Goal: Task Accomplishment & Management: Use online tool/utility

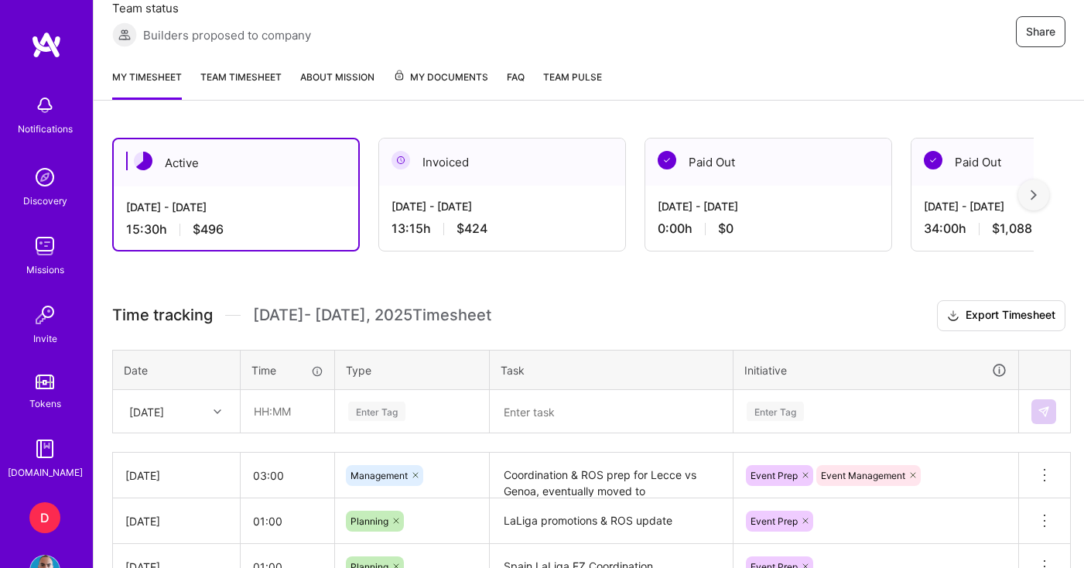
scroll to position [299, 0]
click at [305, 413] on input "text" at bounding box center [287, 411] width 92 height 41
click at [265, 417] on input "05:00" at bounding box center [287, 411] width 92 height 41
type input "06:00"
click at [385, 411] on div "Enter Tag" at bounding box center [412, 412] width 152 height 40
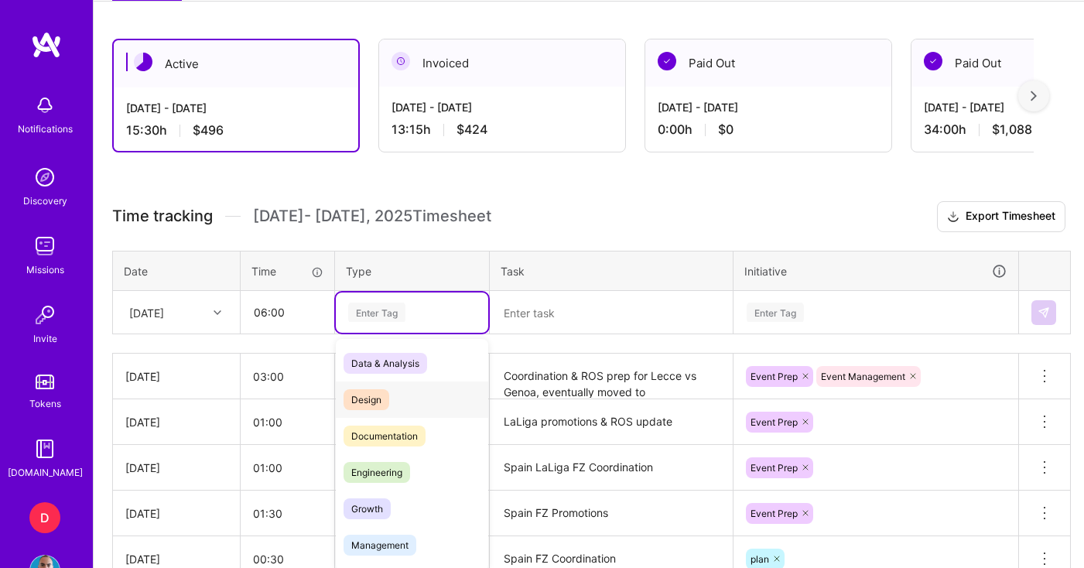
scroll to position [407, 0]
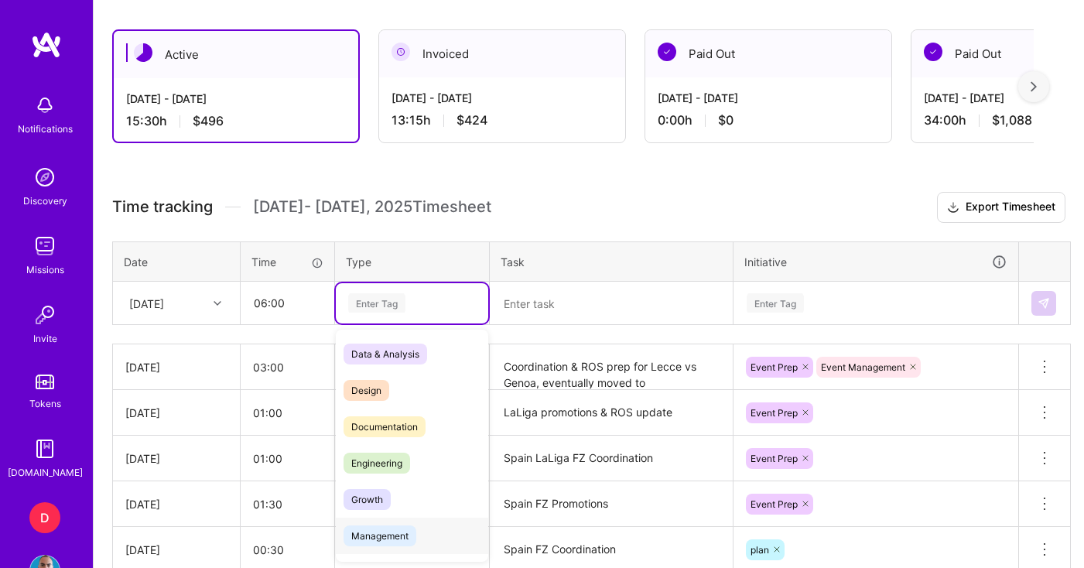
click at [389, 535] on span "Management" at bounding box center [380, 536] width 73 height 21
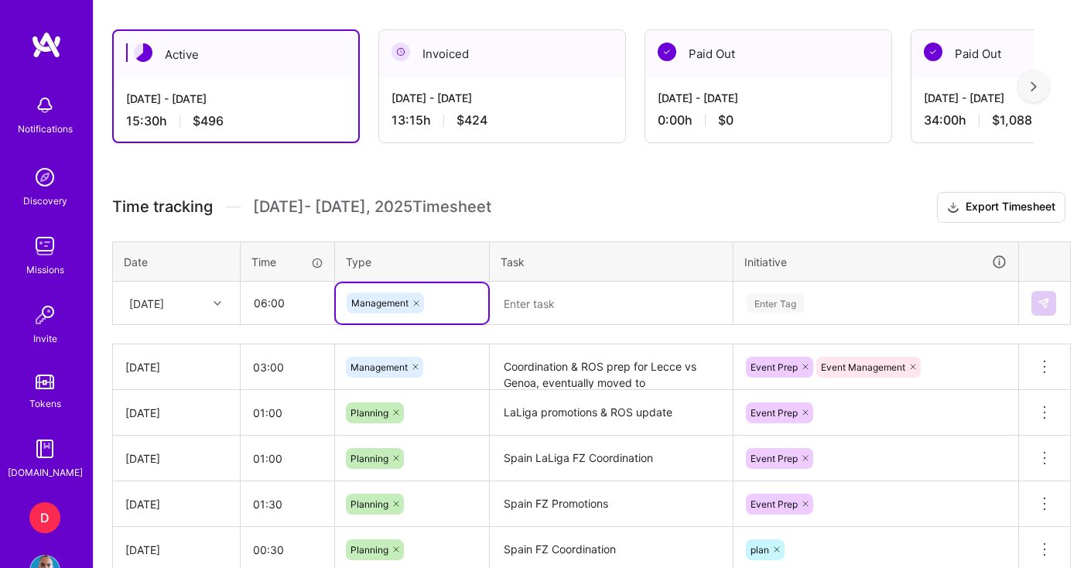
click at [546, 307] on textarea at bounding box center [611, 303] width 240 height 41
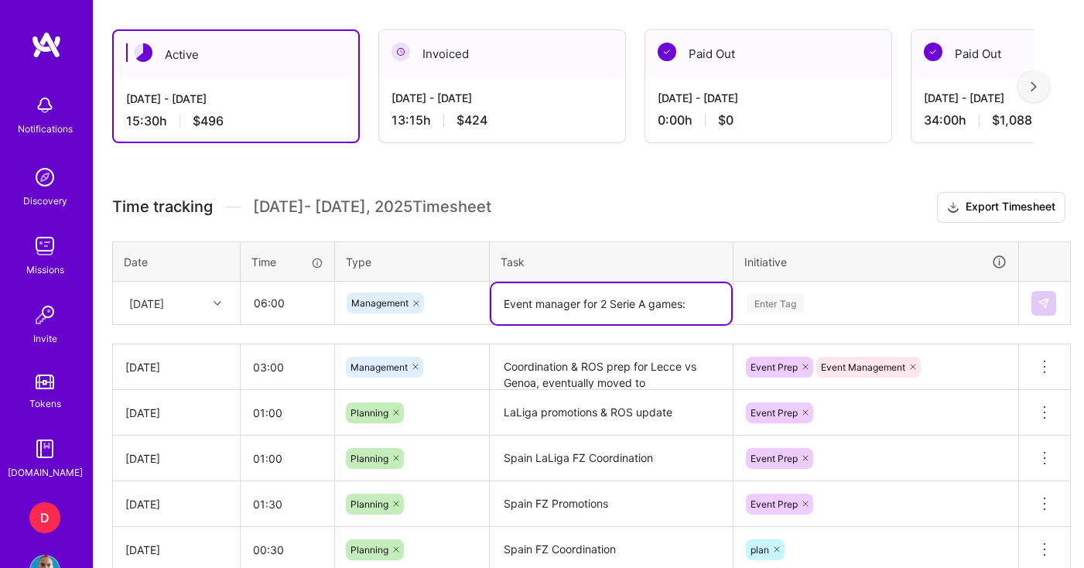
drag, startPoint x: 601, startPoint y: 302, endPoint x: 620, endPoint y: 319, distance: 25.8
click at [601, 302] on textarea "Event manager for 2 Serie A games:" at bounding box center [611, 303] width 240 height 41
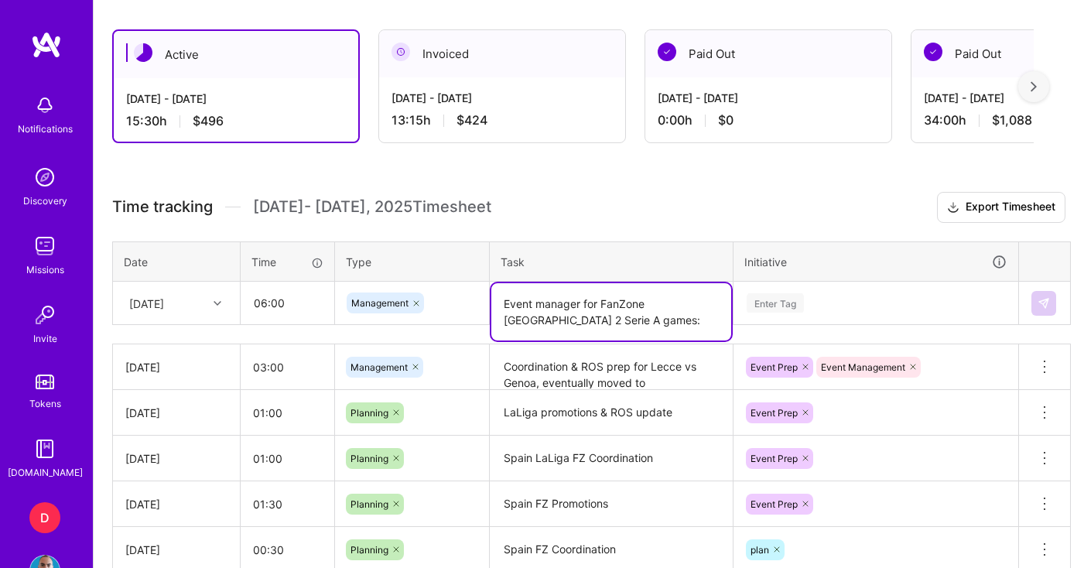
click at [673, 306] on textarea "Event manager for FanZone [GEOGRAPHIC_DATA] 2 Serie A games:" at bounding box center [611, 311] width 240 height 57
click at [711, 305] on textarea "Event manager for FanZone [GEOGRAPHIC_DATA] Serie A games:" at bounding box center [611, 311] width 240 height 57
drag, startPoint x: 592, startPoint y: 315, endPoint x: 457, endPoint y: 320, distance: 135.5
click at [457, 320] on tr "[DATE] 06:00 Management Event manager for FanZone Italy Serie A games: Enter Tag" at bounding box center [592, 303] width 958 height 43
click at [496, 321] on textarea "Event manager for FanZone [GEOGRAPHIC_DATA] Serie A games:" at bounding box center [611, 311] width 240 height 57
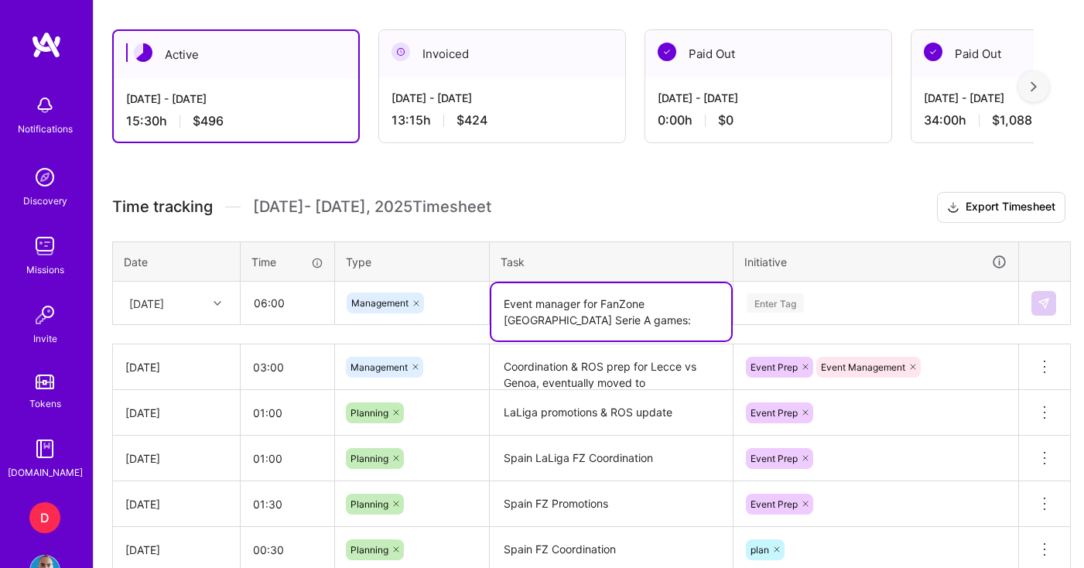
click at [674, 305] on textarea "Event manager for FanZone [GEOGRAPHIC_DATA] Serie A games:" at bounding box center [611, 311] width 240 height 57
click at [566, 324] on textarea "Event manager for FanZone [GEOGRAPHIC_DATA] 2 Serie A games:" at bounding box center [611, 311] width 240 height 57
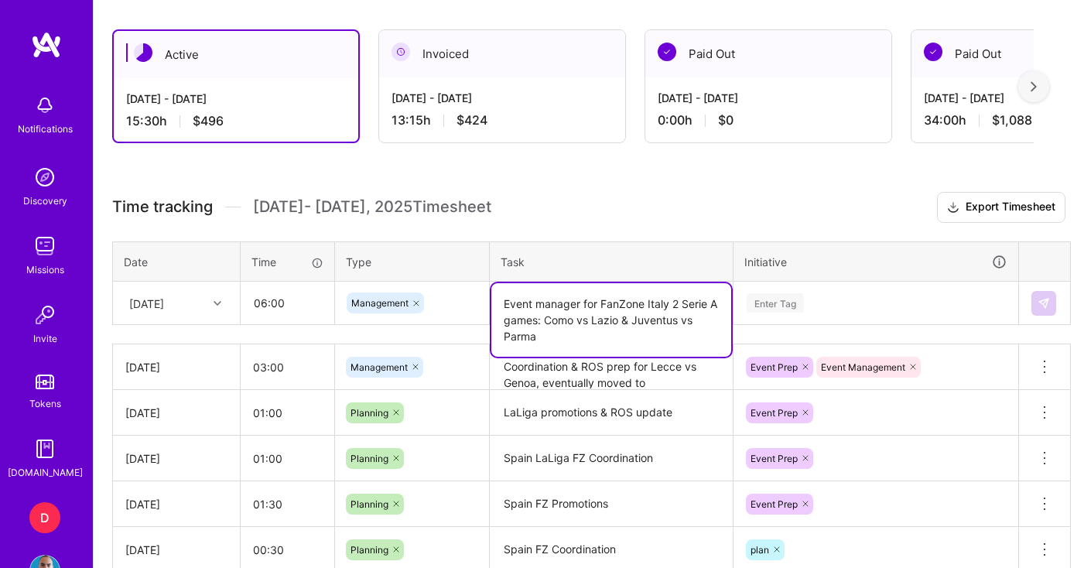
type textarea "Event manager for FanZone Italy 2 Serie A games: Como vs Lazio & Juventus vs Pa…"
click at [824, 299] on div "Enter Tag" at bounding box center [875, 303] width 283 height 40
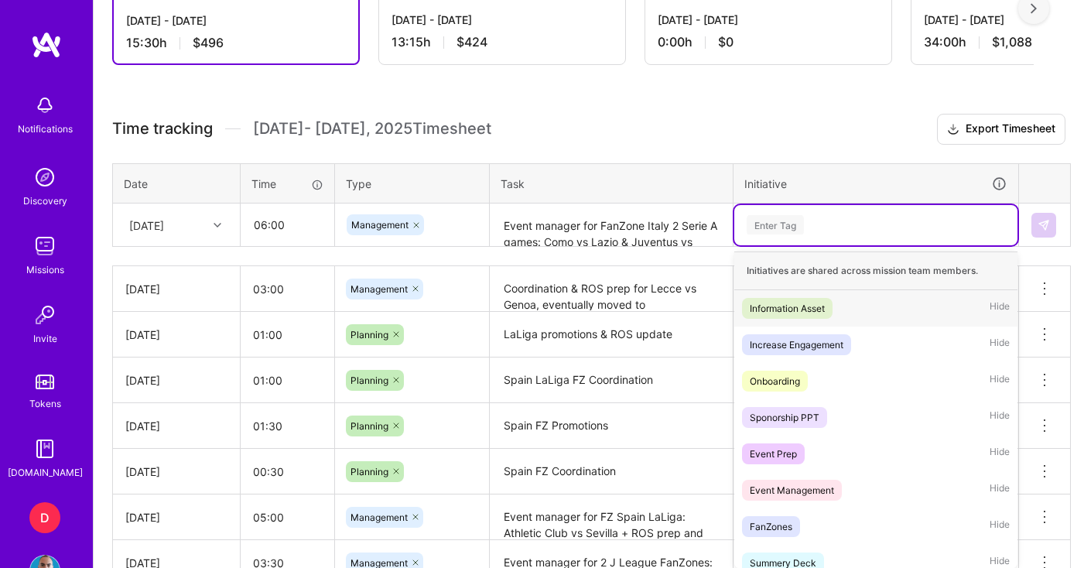
scroll to position [492, 0]
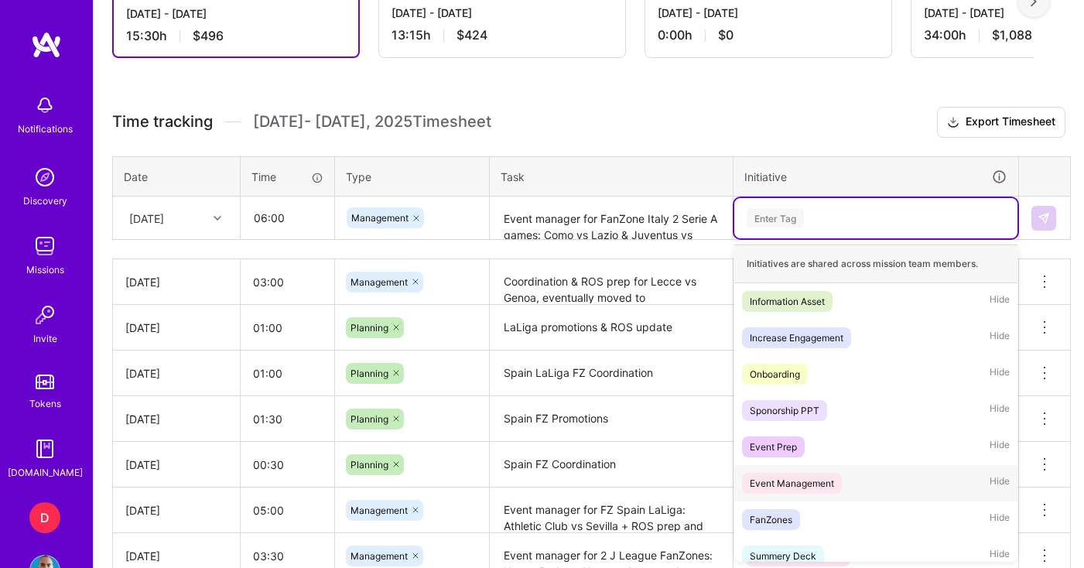
click at [803, 479] on div "Event Management" at bounding box center [792, 483] width 84 height 16
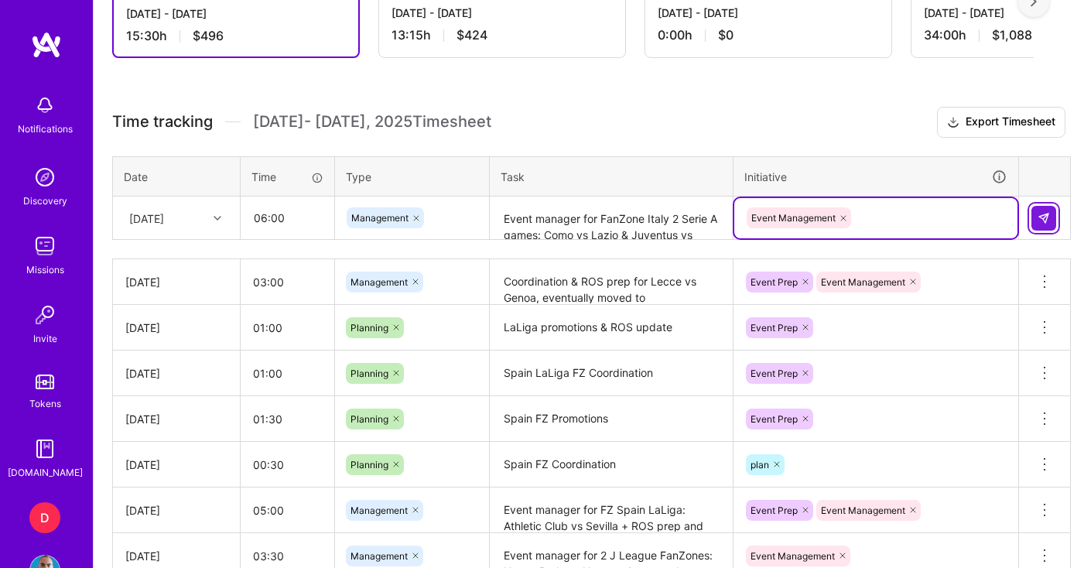
click at [1052, 217] on button at bounding box center [1044, 218] width 25 height 25
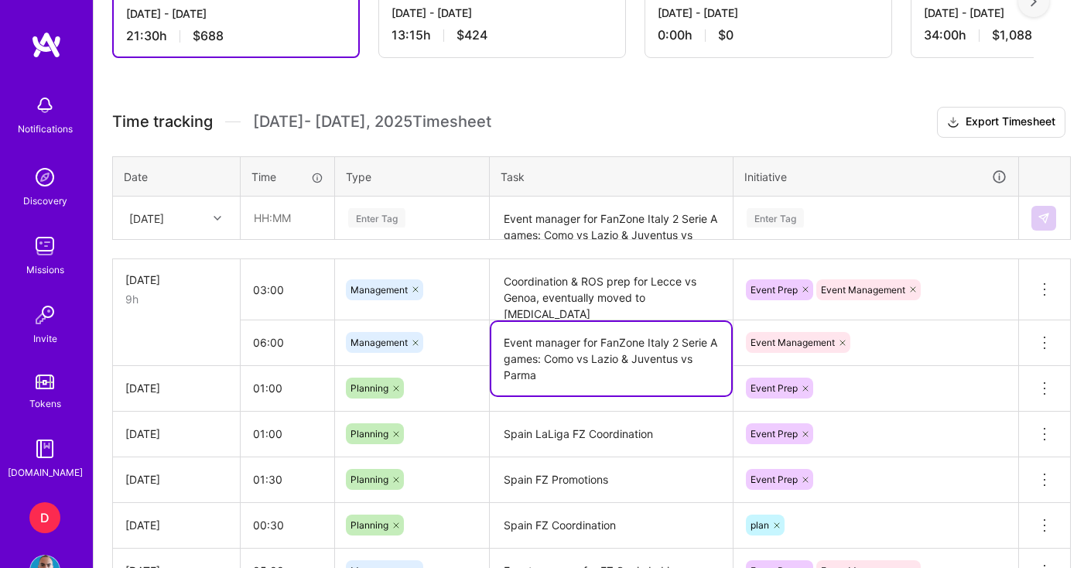
click at [584, 346] on textarea "Event manager for FanZone Italy 2 Serie A games: Como vs Lazio & Juventus vs Pa…" at bounding box center [611, 359] width 240 height 74
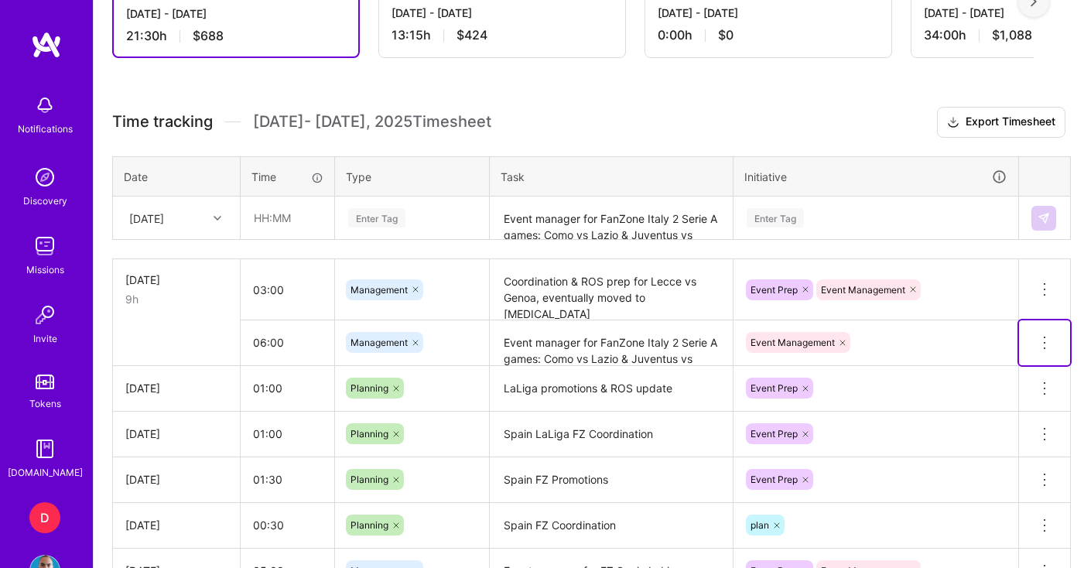
click at [1045, 339] on icon at bounding box center [1045, 343] width 19 height 19
click at [1027, 364] on button "Delete row" at bounding box center [1007, 370] width 80 height 38
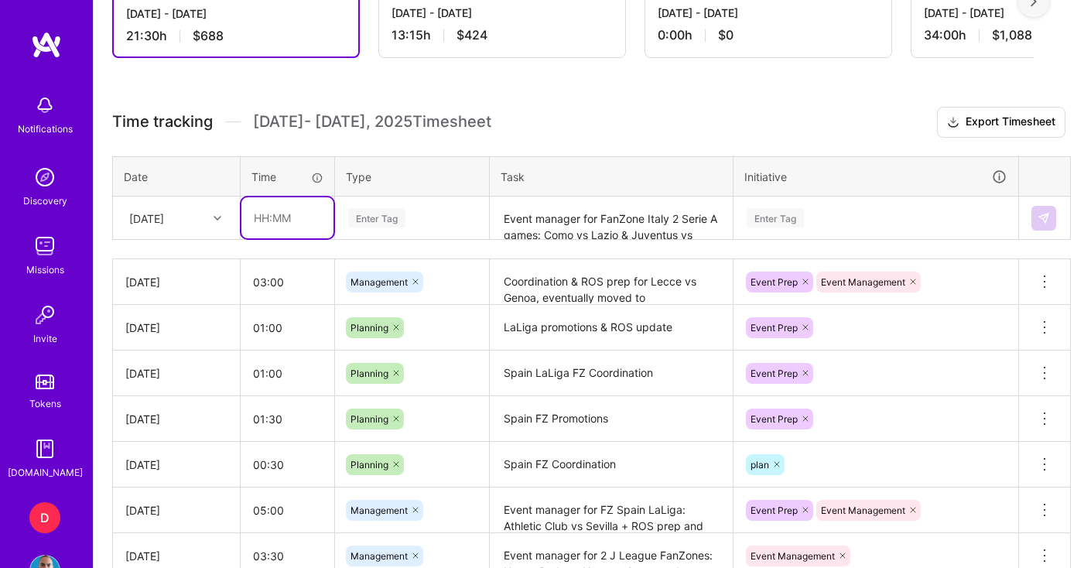
click at [289, 216] on input "text" at bounding box center [287, 217] width 92 height 41
click at [262, 221] on input "05:00" at bounding box center [287, 217] width 92 height 41
type input "06:00"
click at [164, 222] on div "[DATE]" at bounding box center [146, 218] width 35 height 16
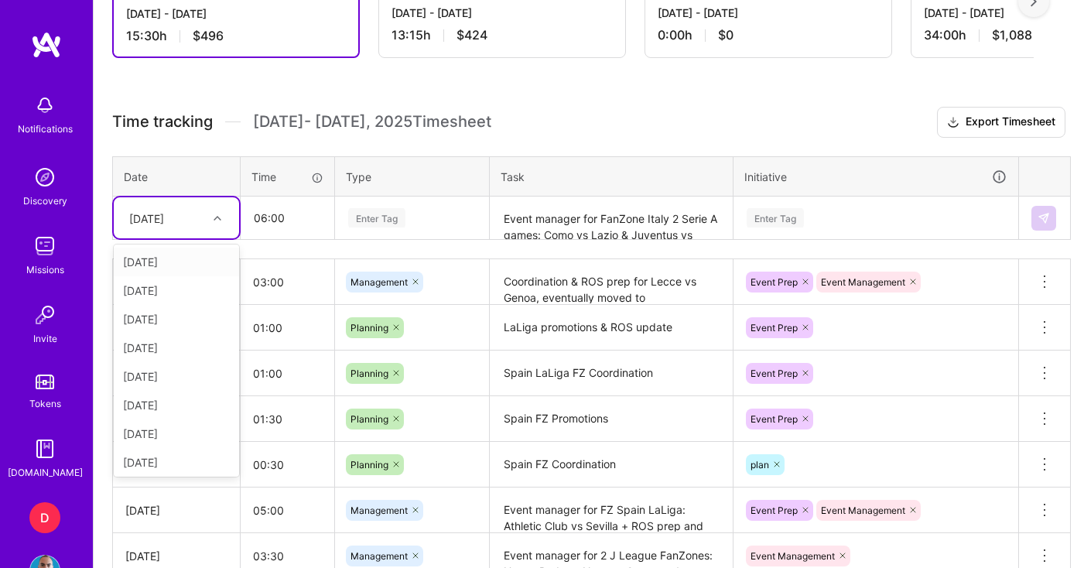
click at [177, 228] on div "[DATE]" at bounding box center [165, 218] width 86 height 26
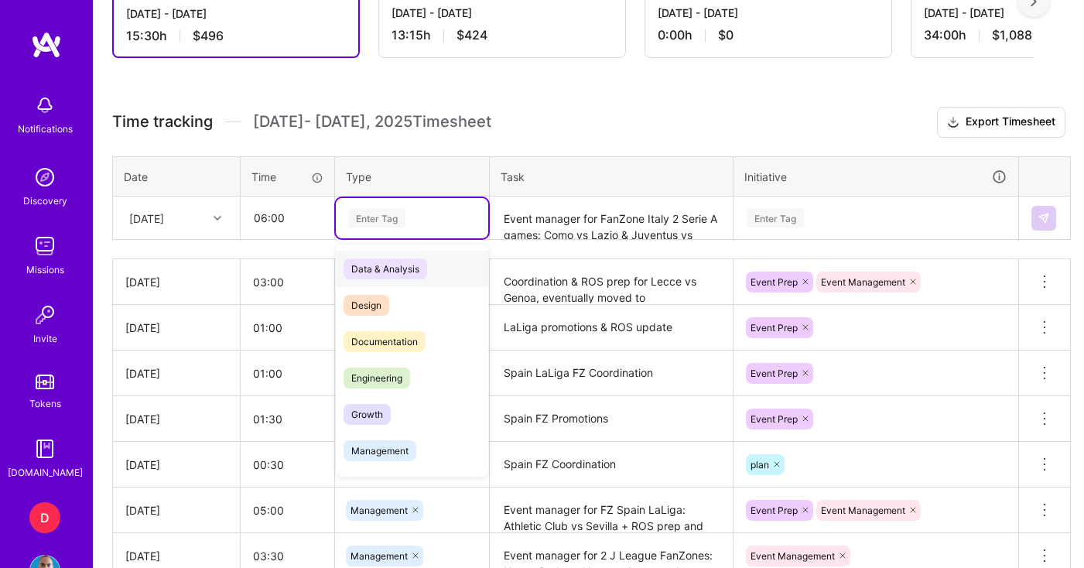
click at [384, 212] on div "Enter Tag" at bounding box center [376, 218] width 57 height 24
click at [403, 447] on span "Management" at bounding box center [380, 450] width 73 height 21
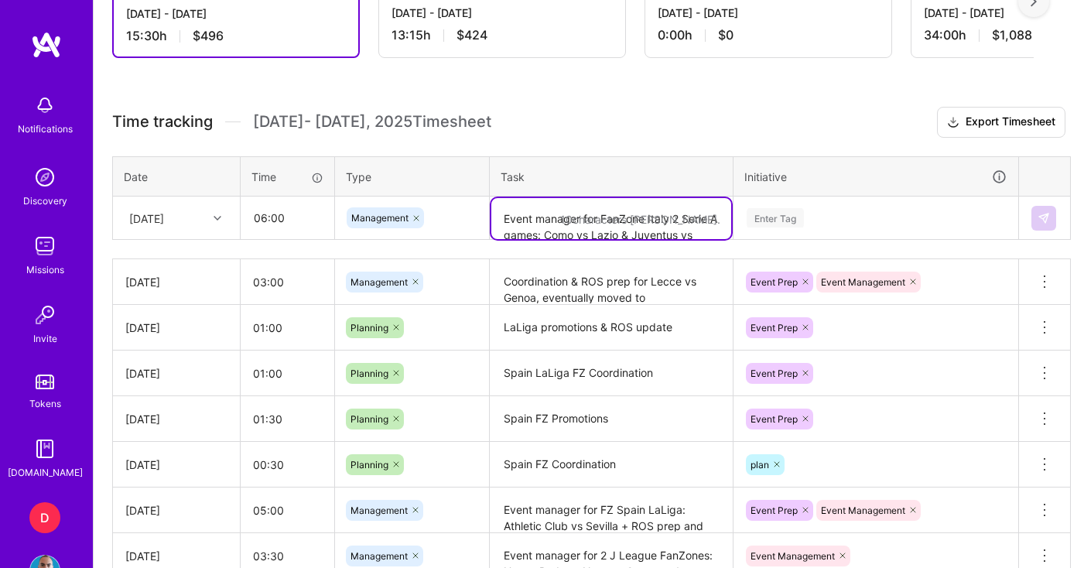
click at [530, 235] on textarea "Event manager for FanZone Italy 2 Serie A games: Como vs Lazio & Juventus vs Pa…" at bounding box center [611, 218] width 240 height 41
paste textarea "Event manager for FanZone Italy 2 Serie A games: Como vs Lazio & Juventus vs Pa…"
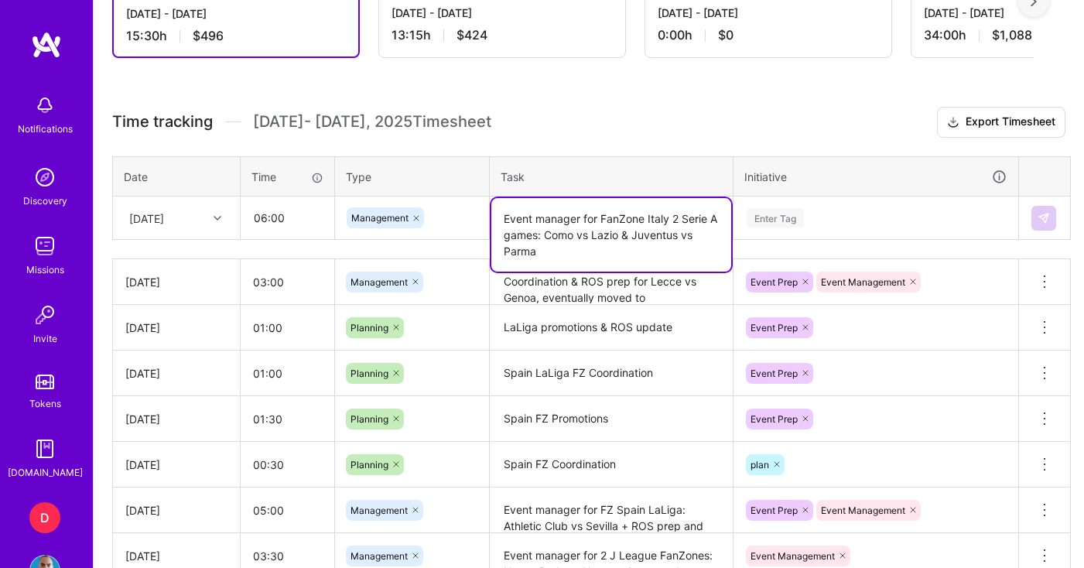
type textarea "Event manager for FanZone Italy 2 Serie A games: Como vs Lazio & Juventus vs Pa…"
click at [845, 219] on div "Enter Tag" at bounding box center [876, 217] width 262 height 19
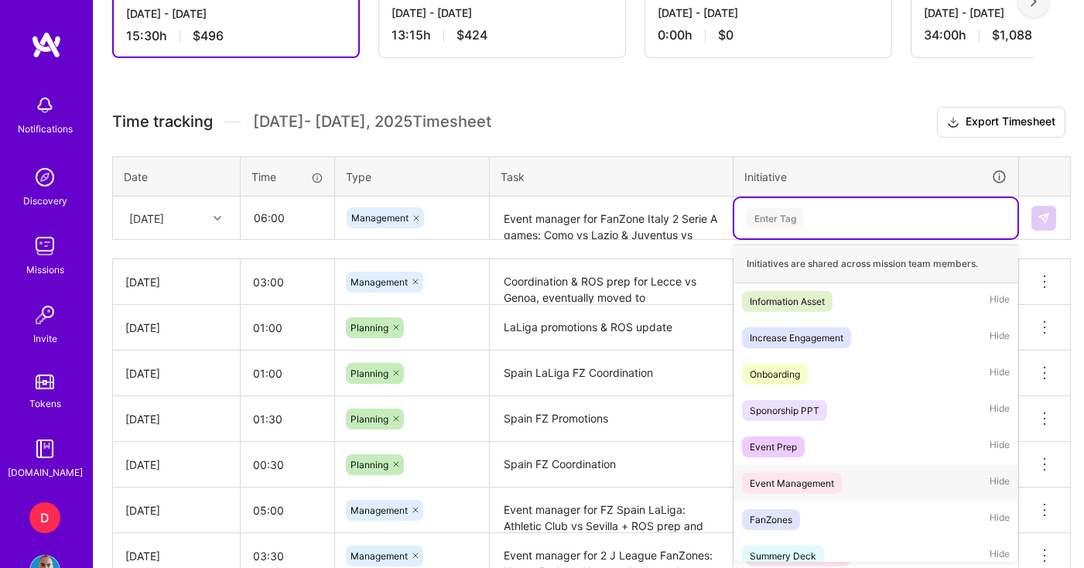
click at [771, 479] on div "Event Management" at bounding box center [792, 483] width 84 height 16
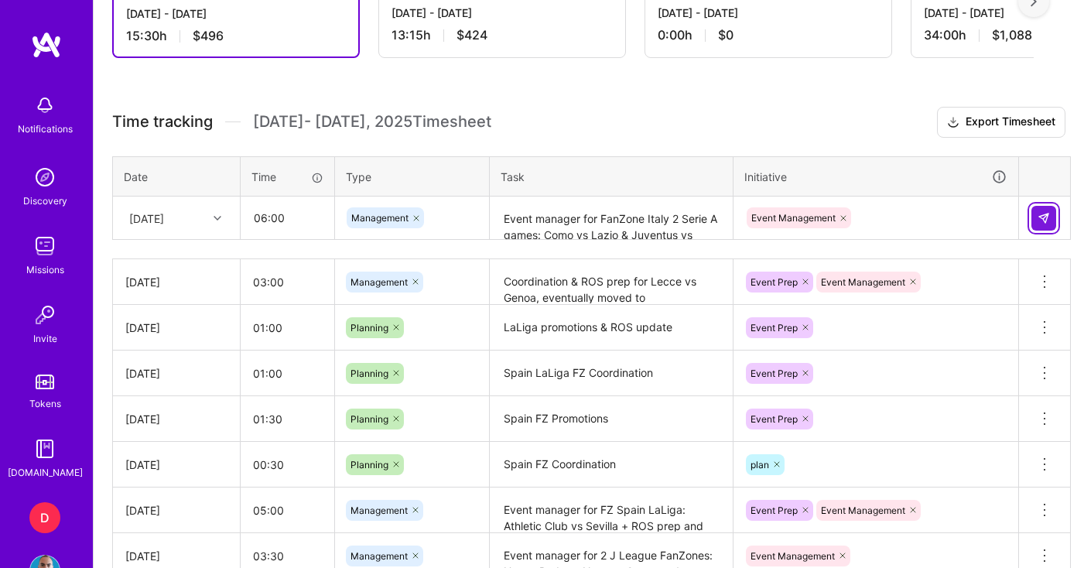
click at [1039, 217] on img at bounding box center [1044, 218] width 12 height 12
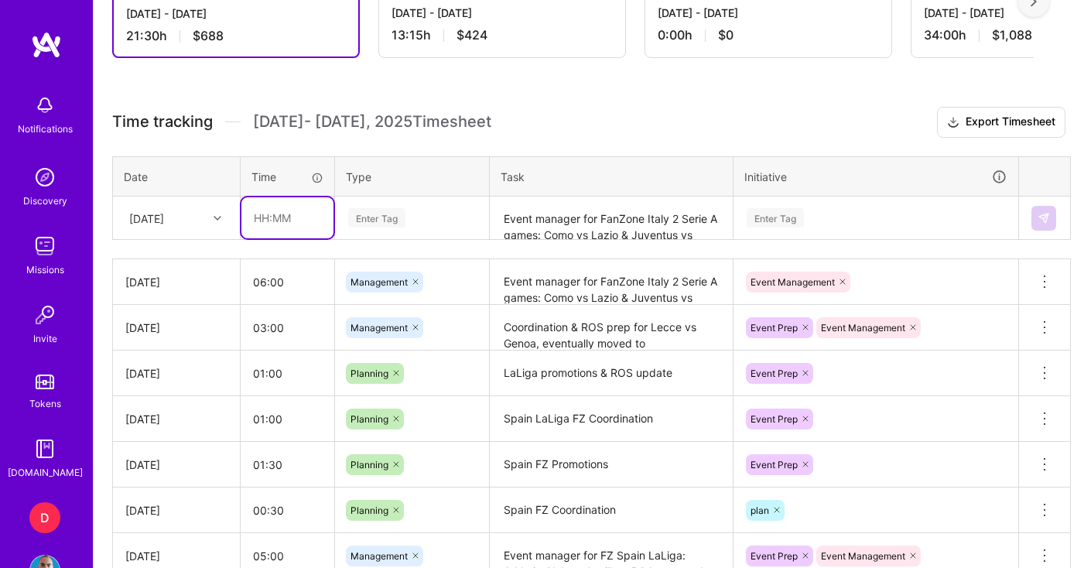
click at [296, 225] on input "text" at bounding box center [287, 217] width 92 height 41
type input "01:00"
drag, startPoint x: 280, startPoint y: 216, endPoint x: 270, endPoint y: 217, distance: 10.2
click at [270, 217] on input "01:00" at bounding box center [287, 217] width 92 height 41
click at [555, 214] on textarea "Event manager for FanZone Italy 2 Serie A games: Como vs Lazio & Juventus vs Pa…" at bounding box center [611, 218] width 240 height 41
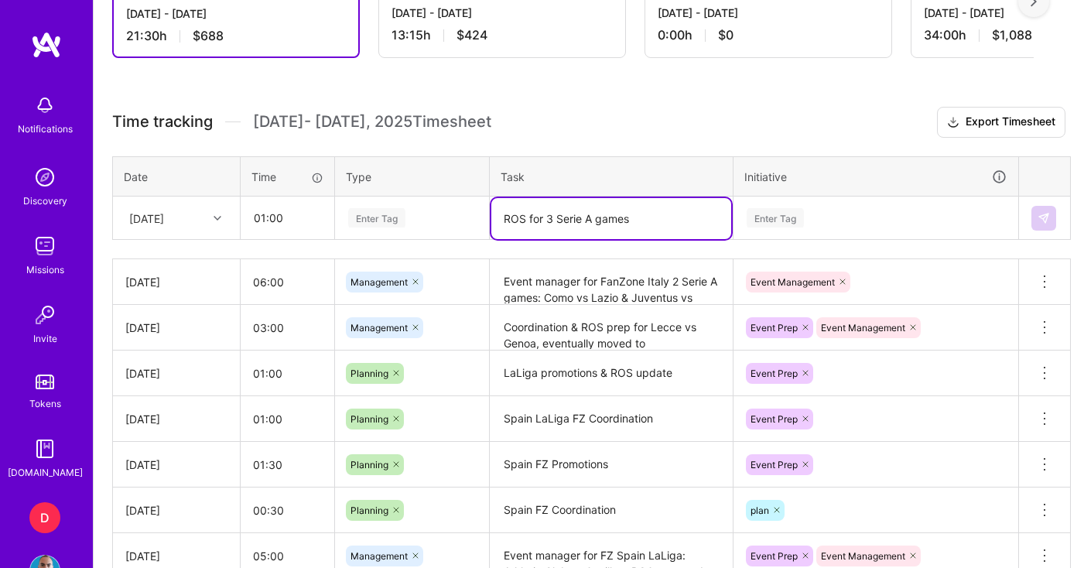
type textarea "ROS for 3 Serie A games"
click at [424, 224] on div "Enter Tag" at bounding box center [412, 217] width 131 height 19
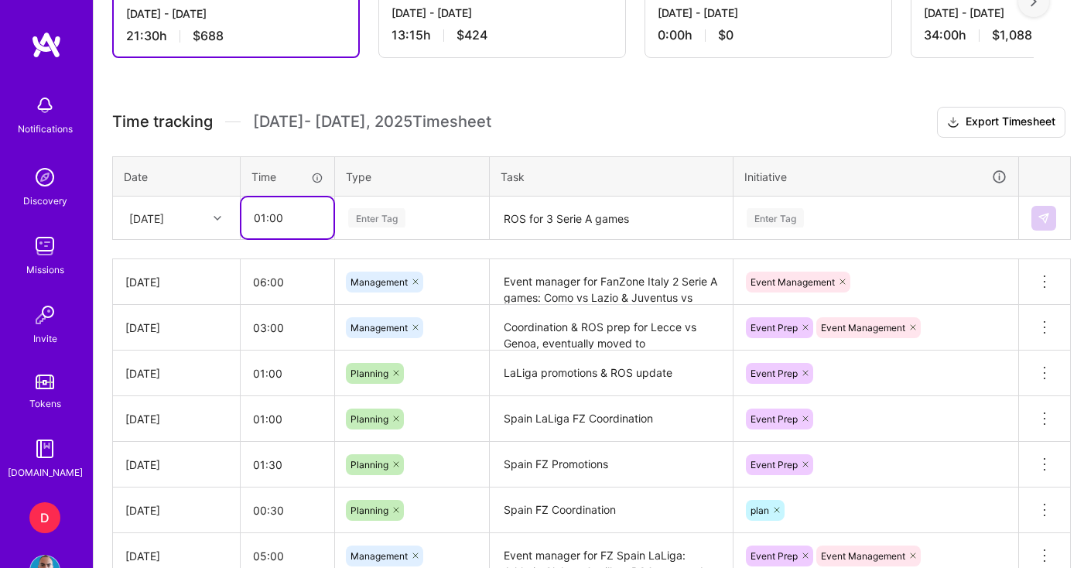
drag, startPoint x: 299, startPoint y: 218, endPoint x: 260, endPoint y: 218, distance: 38.7
click at [260, 218] on input "01:00" at bounding box center [287, 217] width 92 height 41
type input "02:00"
click at [453, 206] on div "Enter Tag" at bounding box center [412, 218] width 152 height 40
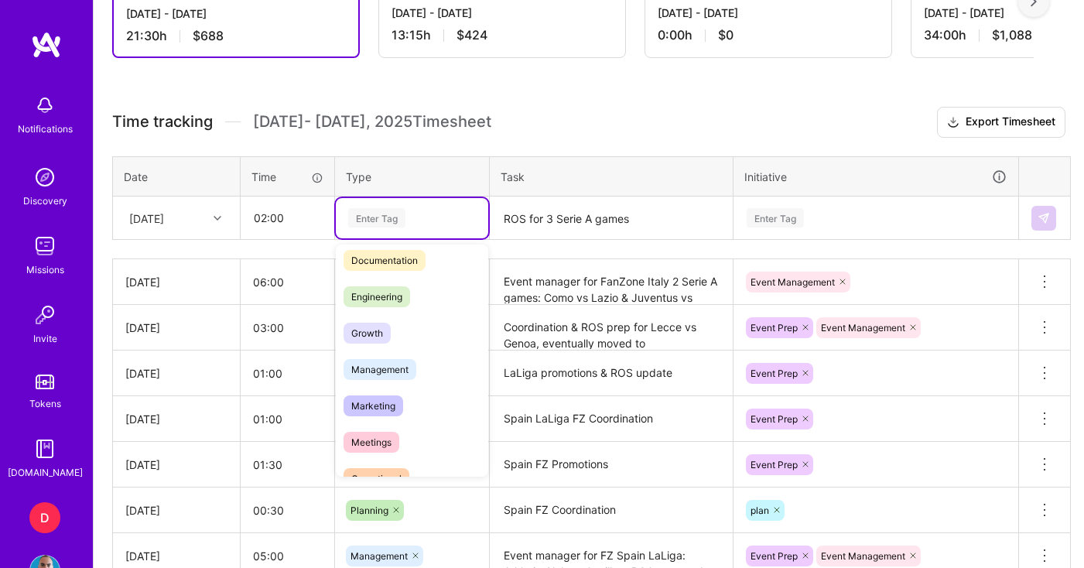
scroll to position [0, 0]
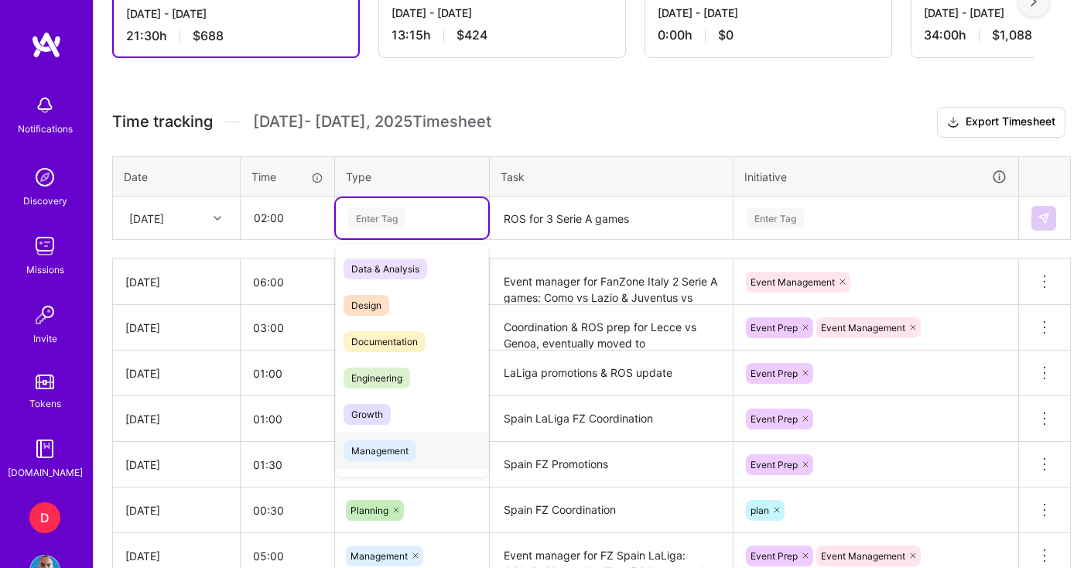
click at [389, 448] on span "Management" at bounding box center [380, 450] width 73 height 21
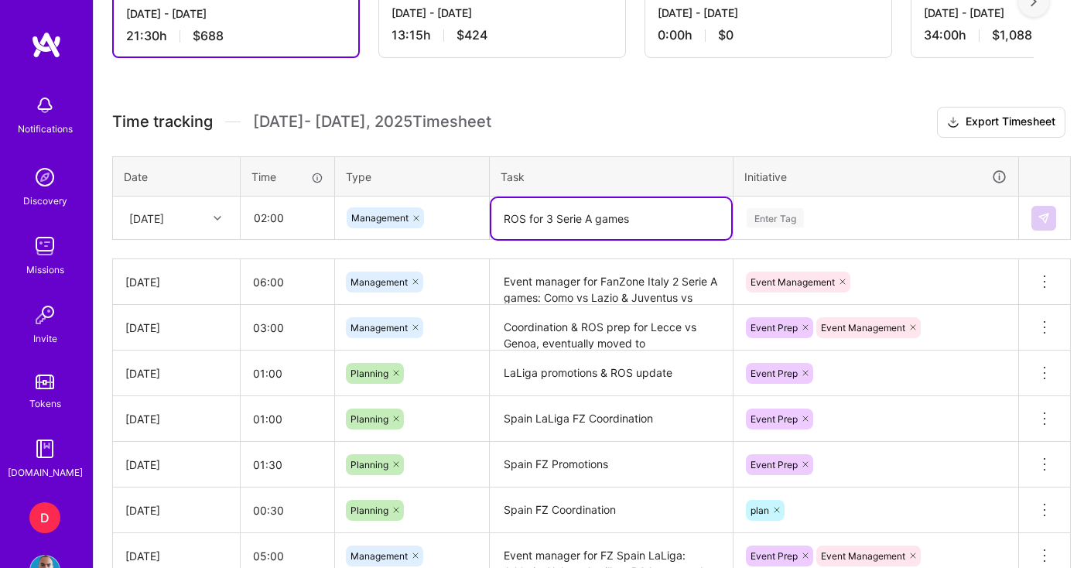
click at [546, 219] on textarea "ROS for 3 Serie A games" at bounding box center [611, 218] width 240 height 41
type textarea "ROS for 4 Serie A games"
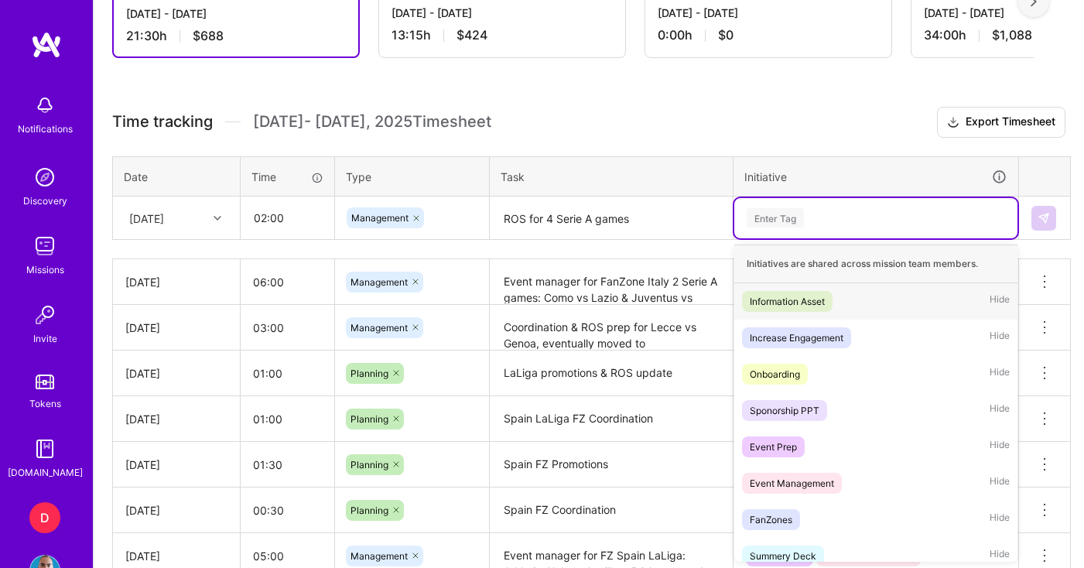
click at [800, 219] on div "Enter Tag" at bounding box center [775, 218] width 57 height 24
click at [789, 447] on div "Event Prep" at bounding box center [773, 447] width 47 height 16
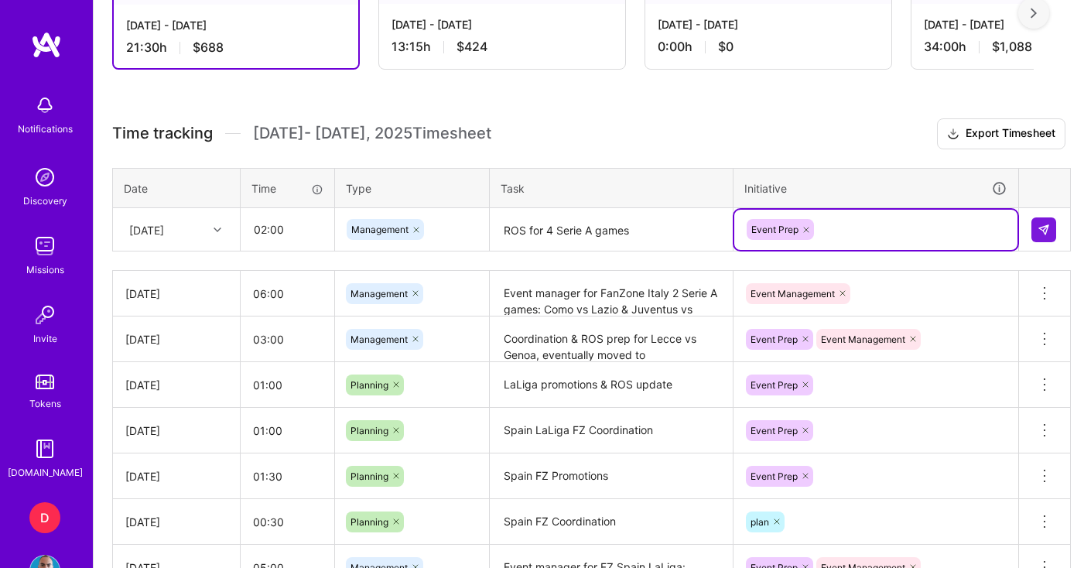
scroll to position [466, 0]
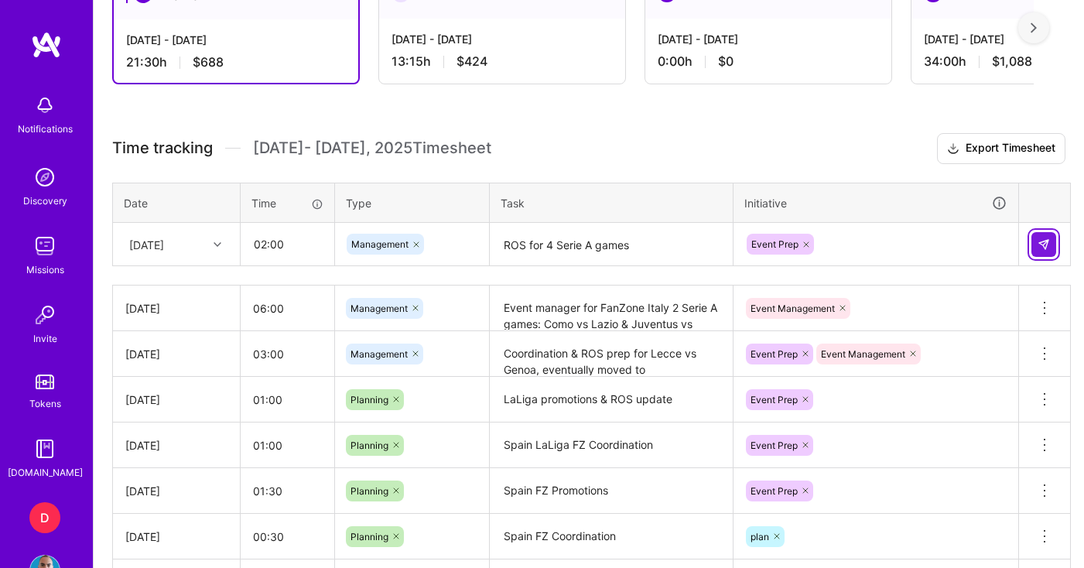
click at [1051, 249] on button at bounding box center [1044, 244] width 25 height 25
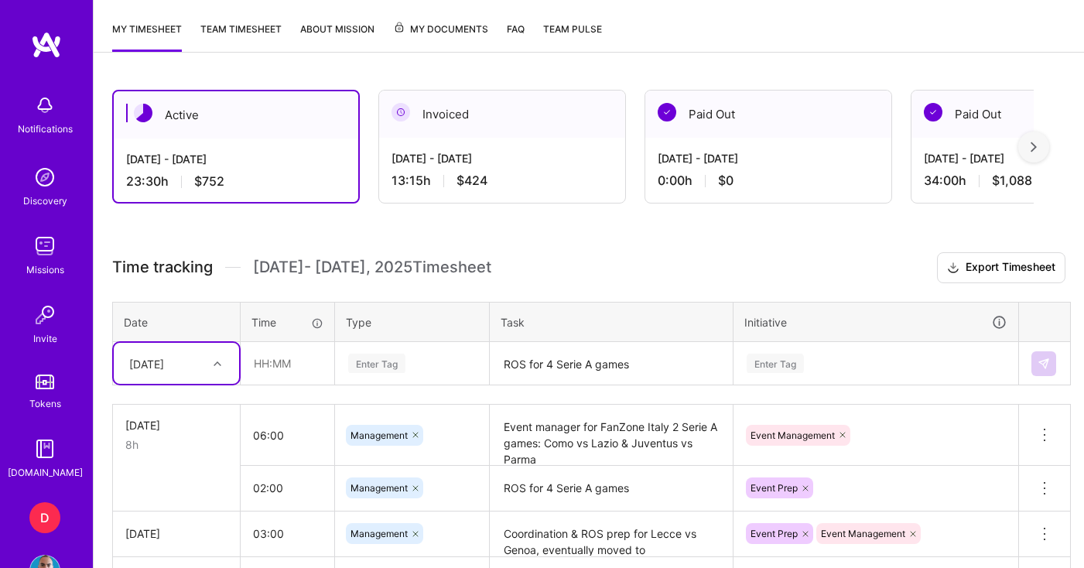
scroll to position [350, 0]
